Goal: Task Accomplishment & Management: Use online tool/utility

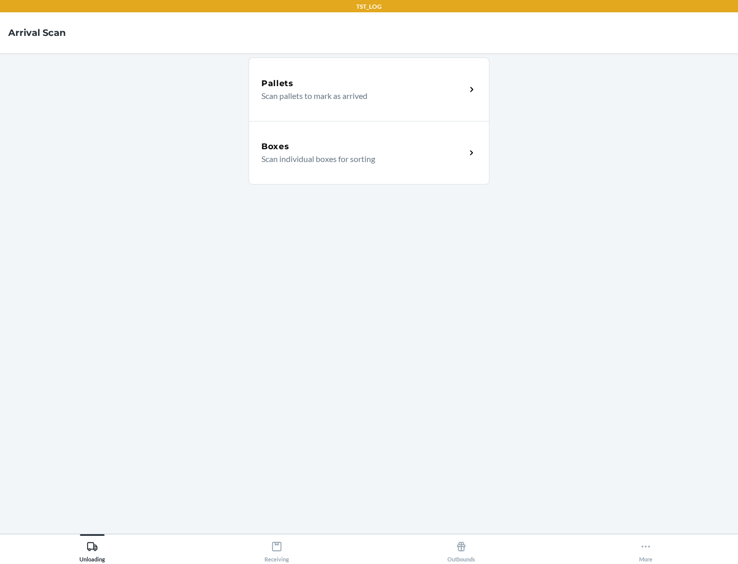
click at [363, 147] on div "Boxes" at bounding box center [363, 146] width 204 height 12
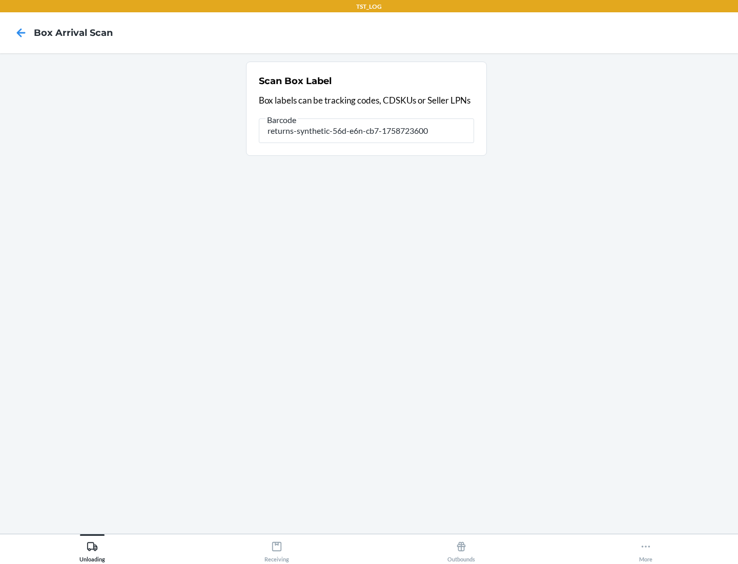
type input "returns-synthetic-56d-e6n-cb7-1758723600"
